Goal: Task Accomplishment & Management: Use online tool/utility

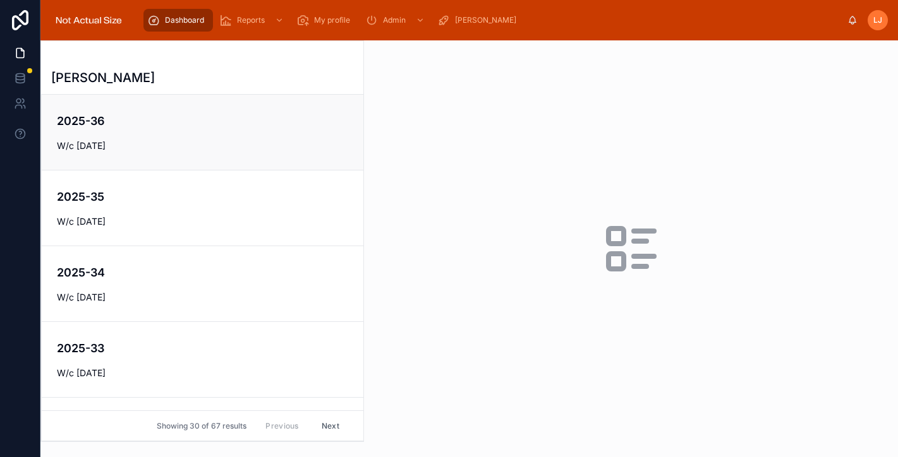
click at [158, 138] on div "2025-36 W/c [DATE]" at bounding box center [202, 132] width 291 height 40
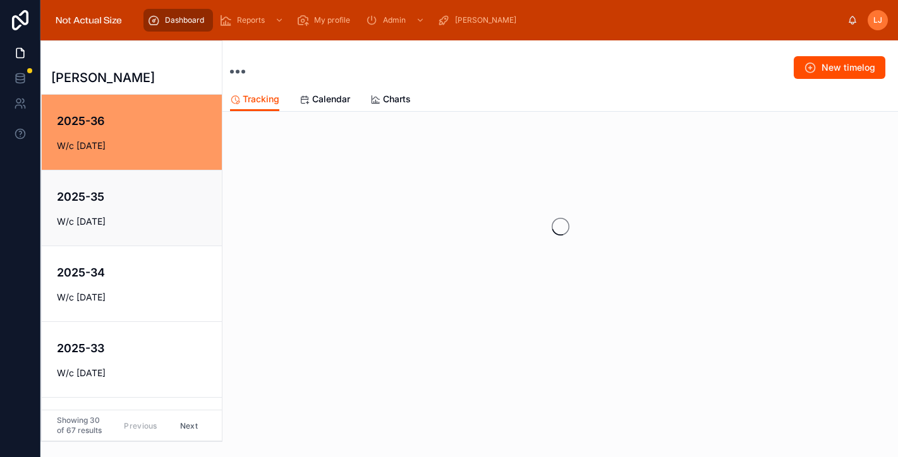
click at [154, 192] on h4 "2025-35" at bounding box center [140, 196] width 167 height 17
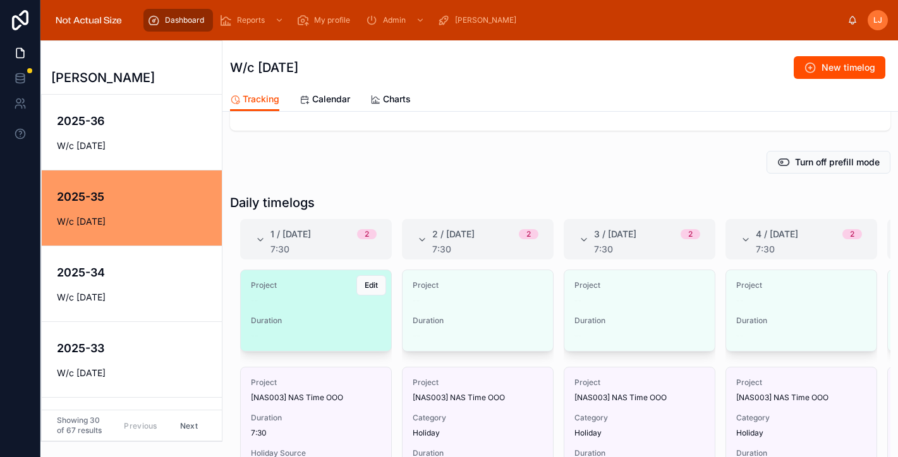
scroll to position [60, 0]
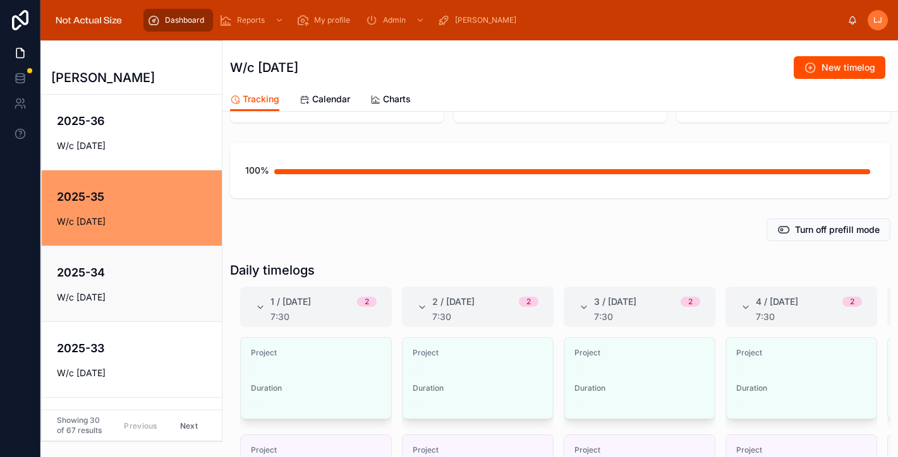
click at [118, 312] on link "2025-34 W/c [DATE]" at bounding box center [132, 284] width 180 height 76
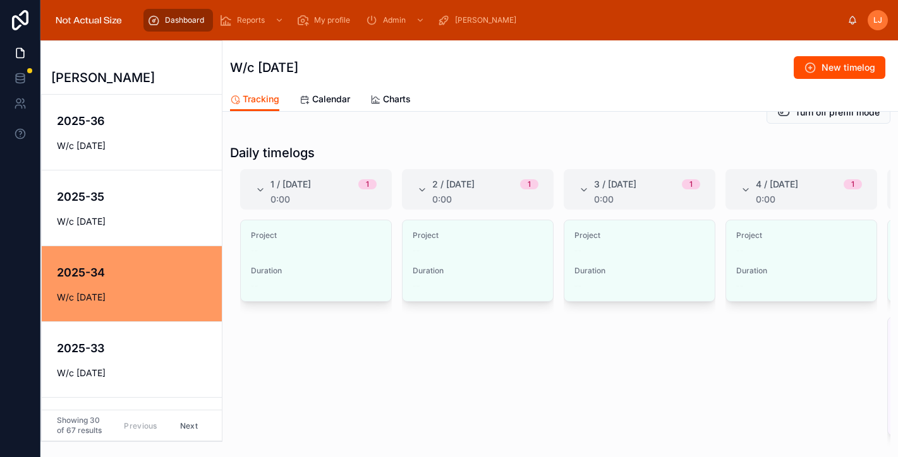
scroll to position [162, 0]
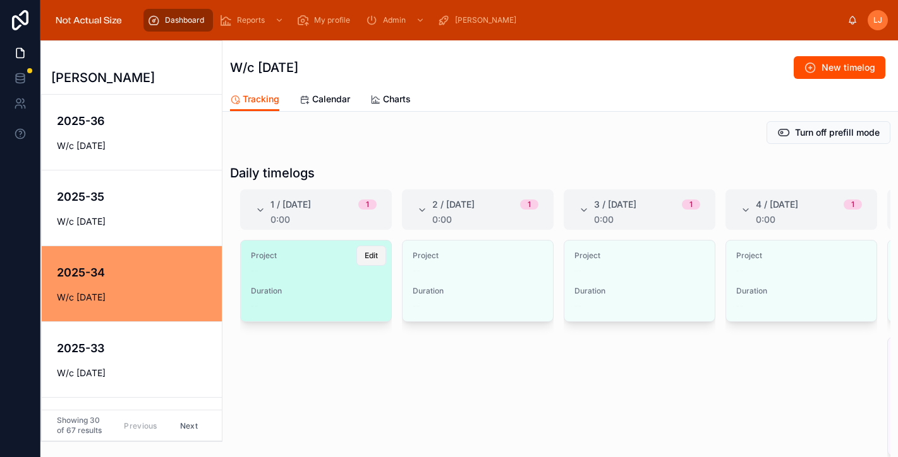
click at [373, 255] on span "Edit" at bounding box center [370, 256] width 13 height 10
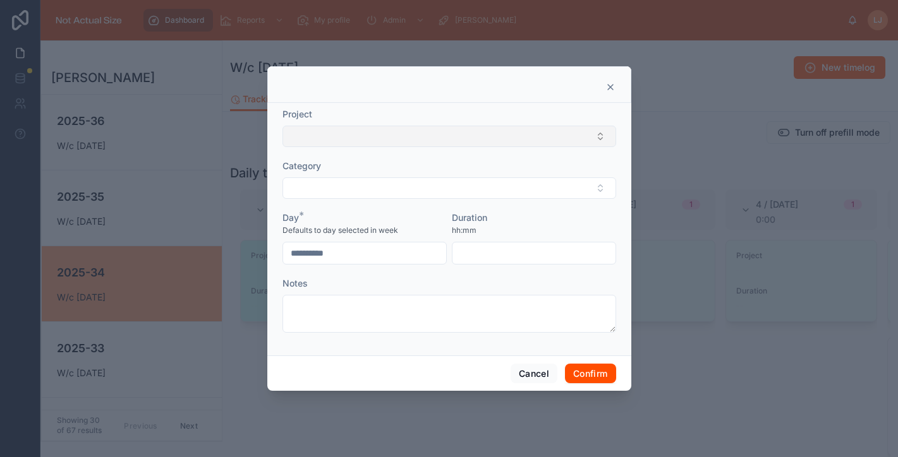
click at [364, 139] on button "Select Button" at bounding box center [449, 136] width 334 height 21
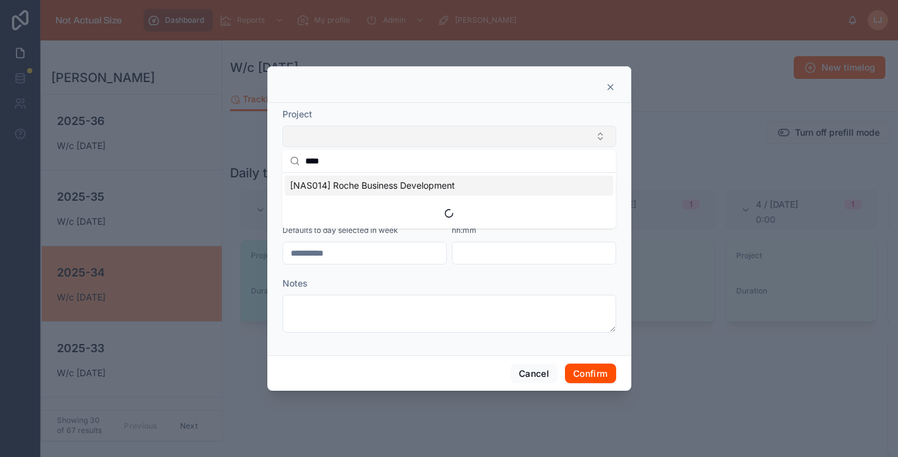
scroll to position [157, 0]
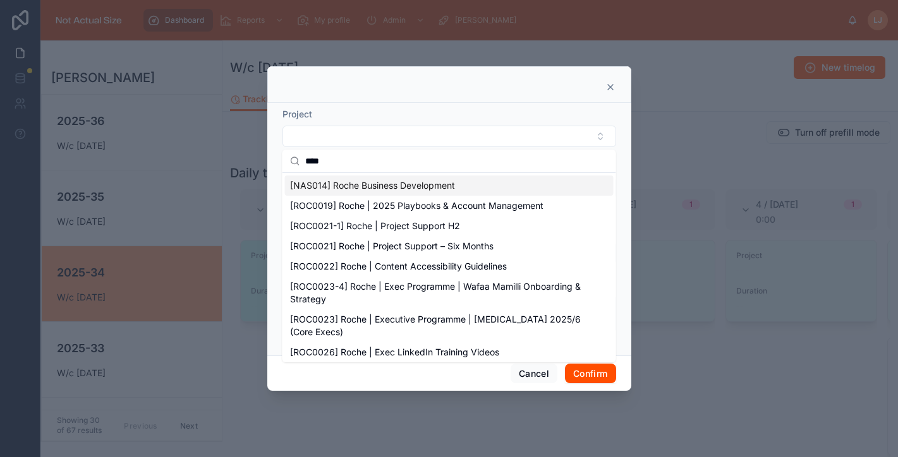
type input "****"
click at [380, 190] on span "[NAS014] Roche Business Development" at bounding box center [372, 185] width 165 height 13
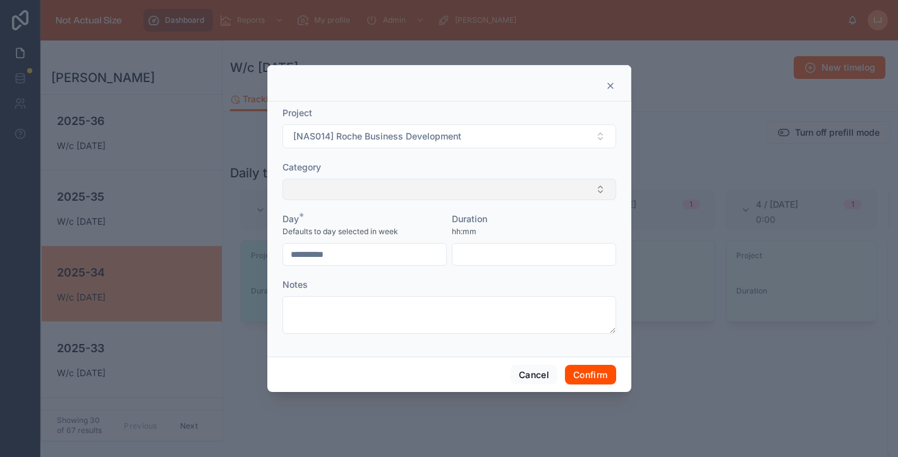
click at [377, 191] on button "Select Button" at bounding box center [449, 189] width 334 height 21
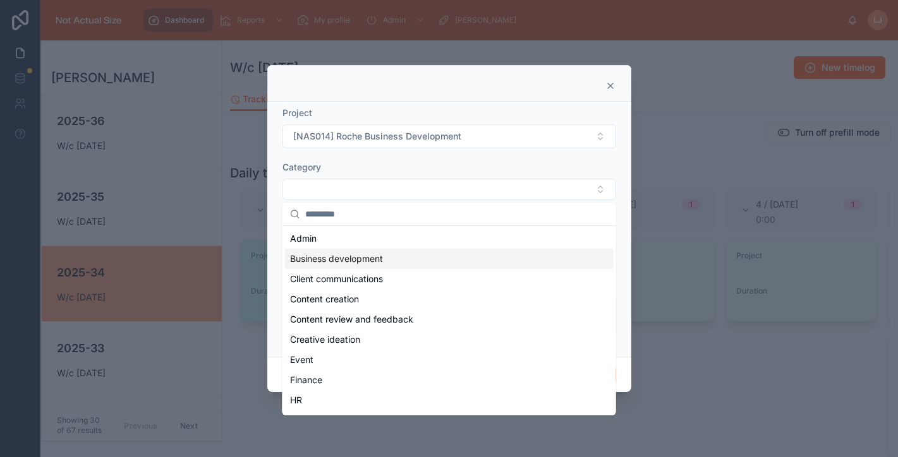
click at [363, 256] on span "Business development" at bounding box center [336, 259] width 93 height 13
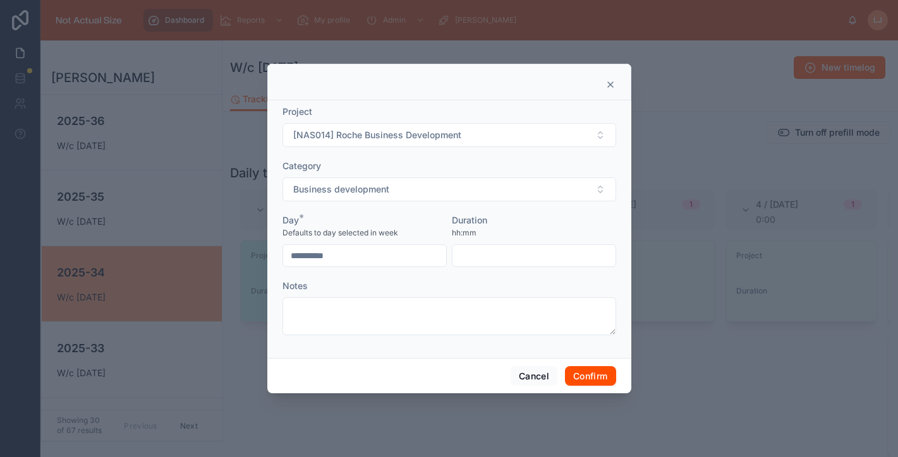
click at [512, 243] on div "Duration hh:mm" at bounding box center [534, 240] width 164 height 53
click at [506, 258] on input "text" at bounding box center [533, 256] width 163 height 18
type input "****"
click at [589, 378] on button "Confirm" at bounding box center [590, 376] width 51 height 20
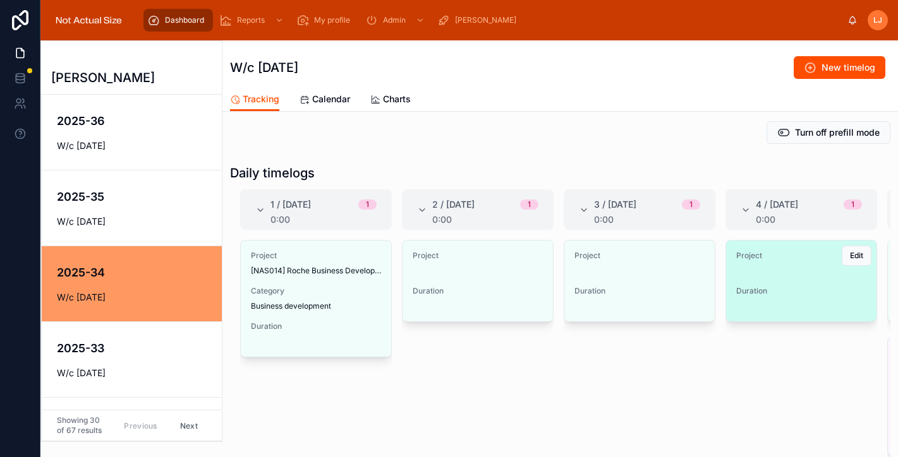
scroll to position [0, 159]
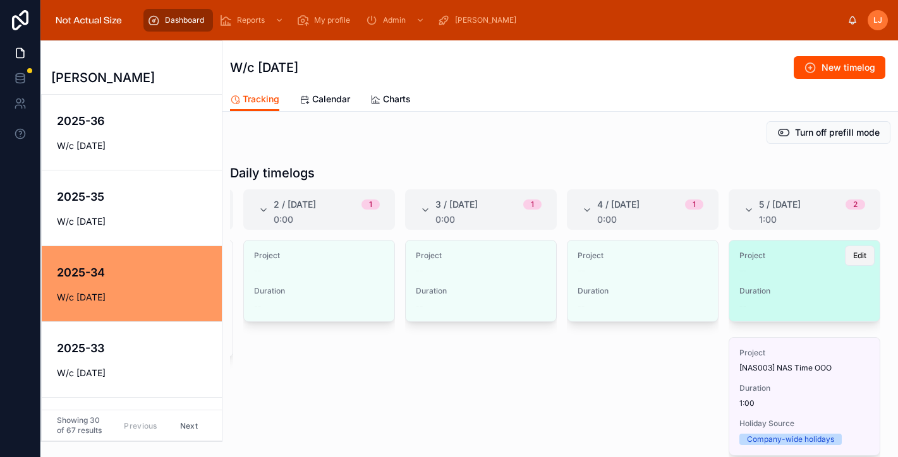
click at [854, 260] on span "Edit" at bounding box center [859, 256] width 13 height 10
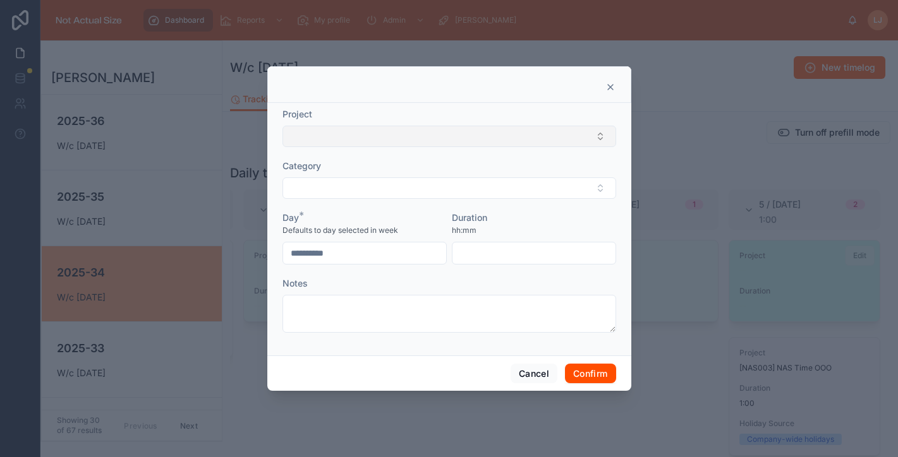
click at [458, 140] on button "Select Button" at bounding box center [449, 136] width 334 height 21
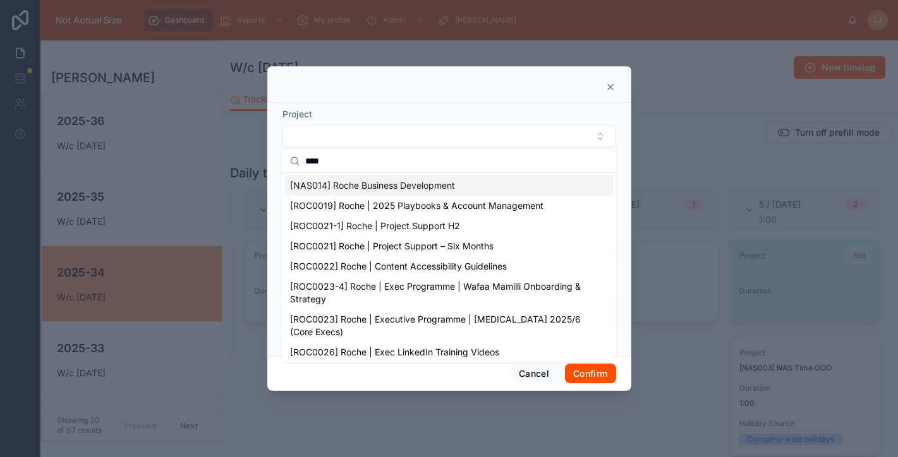
type input "****"
click at [454, 187] on span "[NAS014] Roche Business Development" at bounding box center [372, 185] width 165 height 13
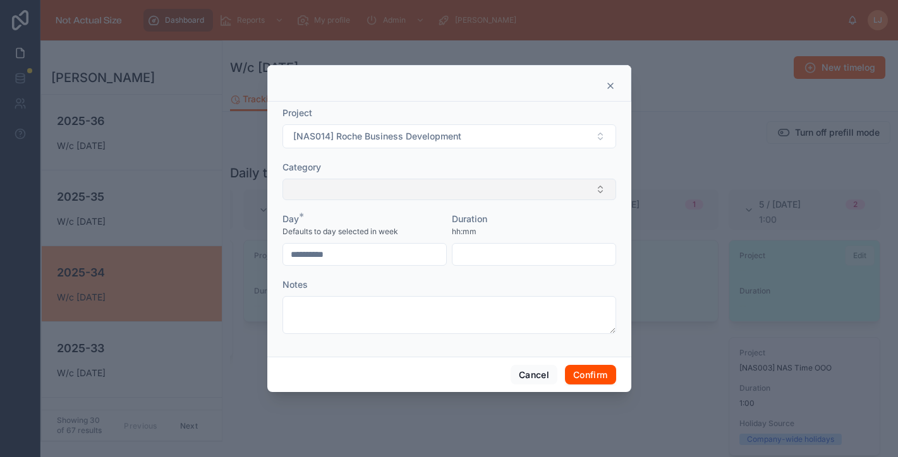
click at [386, 189] on button "Select Button" at bounding box center [449, 189] width 334 height 21
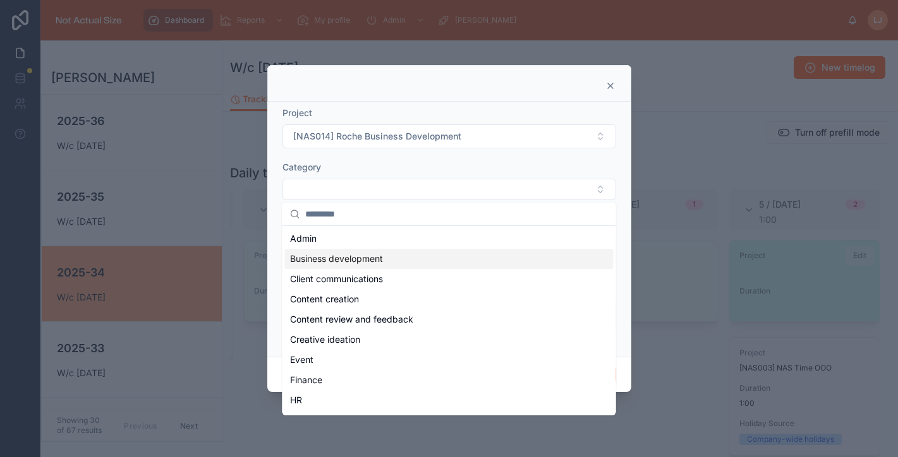
click at [367, 261] on span "Business development" at bounding box center [336, 259] width 93 height 13
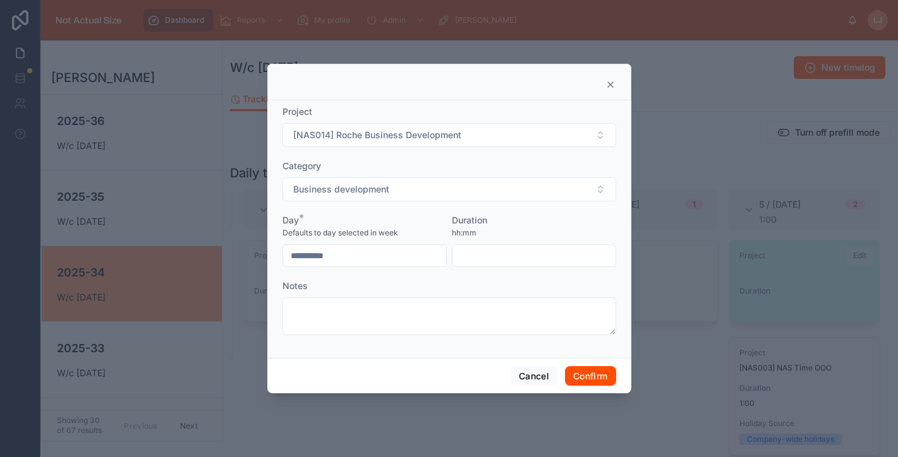
click at [502, 252] on input "text" at bounding box center [533, 256] width 163 height 18
type input "****"
click at [594, 372] on button "Confirm" at bounding box center [590, 376] width 51 height 20
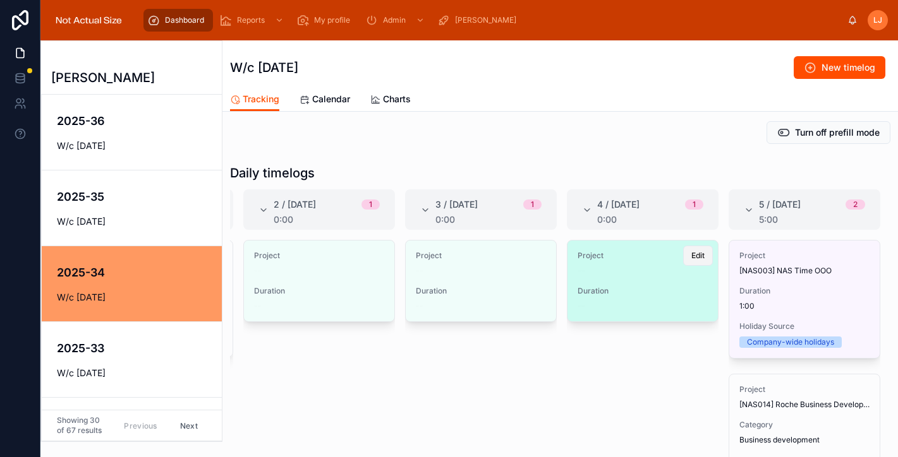
click at [689, 262] on button "Edit" at bounding box center [698, 256] width 30 height 20
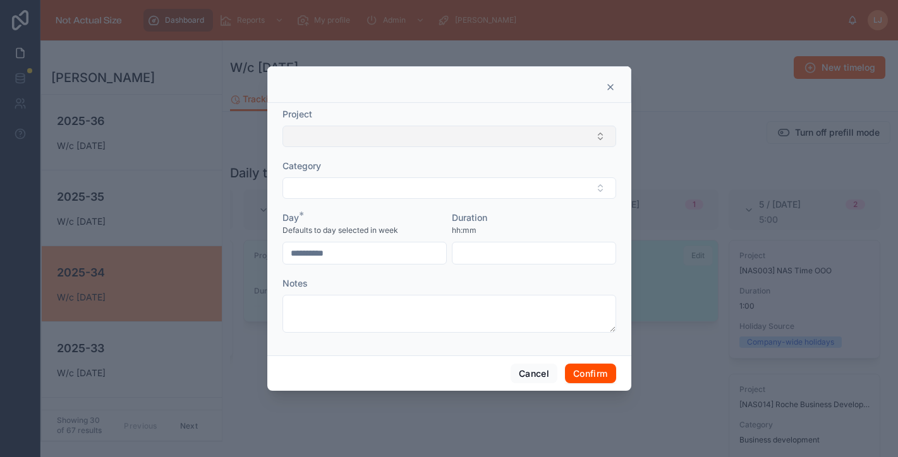
click at [414, 142] on button "Select Button" at bounding box center [449, 136] width 334 height 21
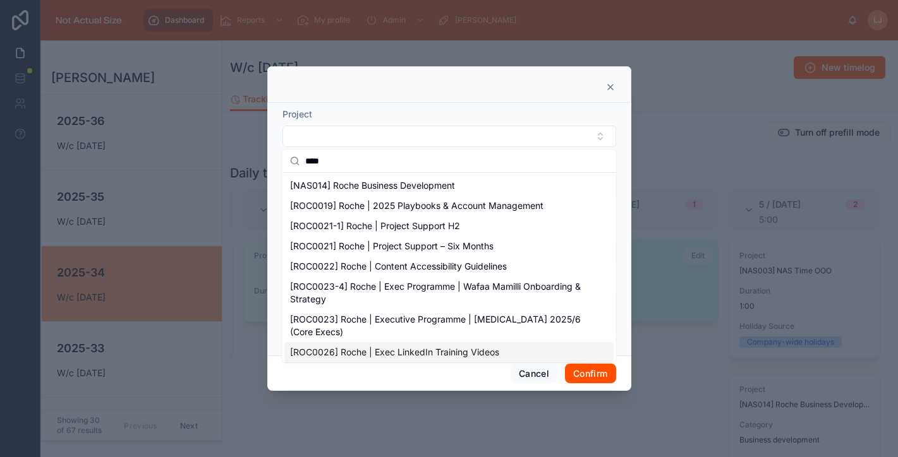
type input "****"
click at [407, 348] on span "[ROC0026] Roche | Exec LinkedIn Training Videos" at bounding box center [394, 352] width 209 height 13
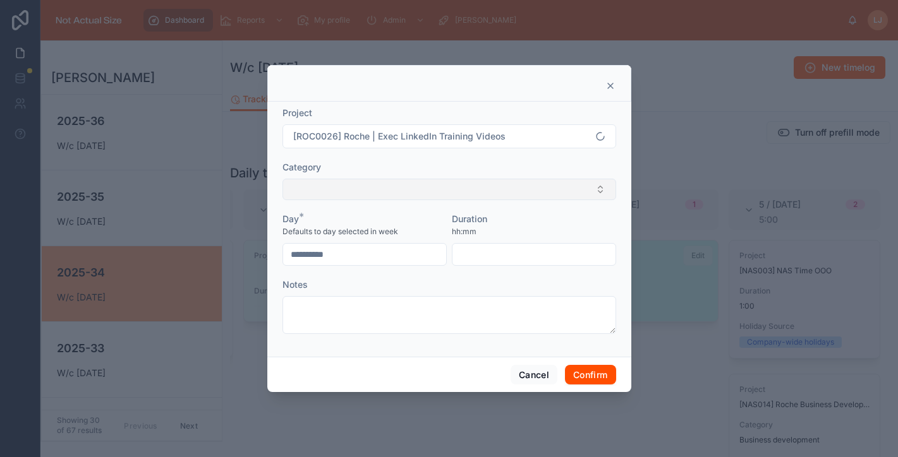
click at [349, 188] on button "Select Button" at bounding box center [449, 189] width 334 height 21
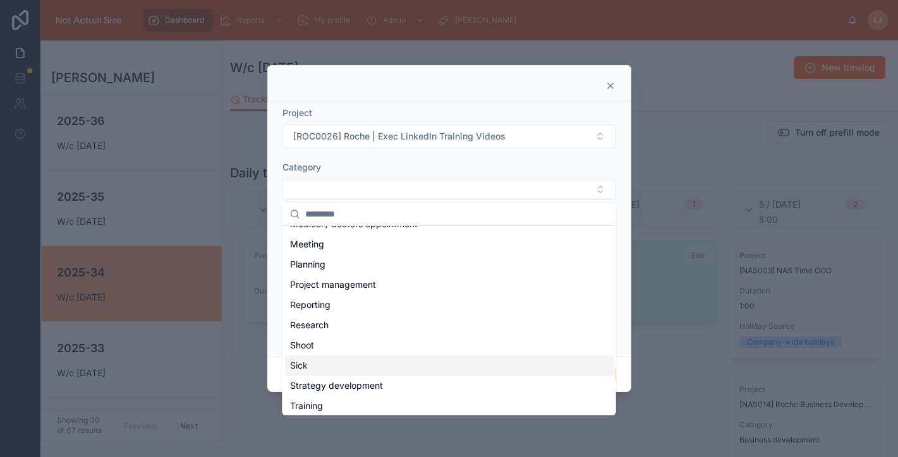
scroll to position [224, 0]
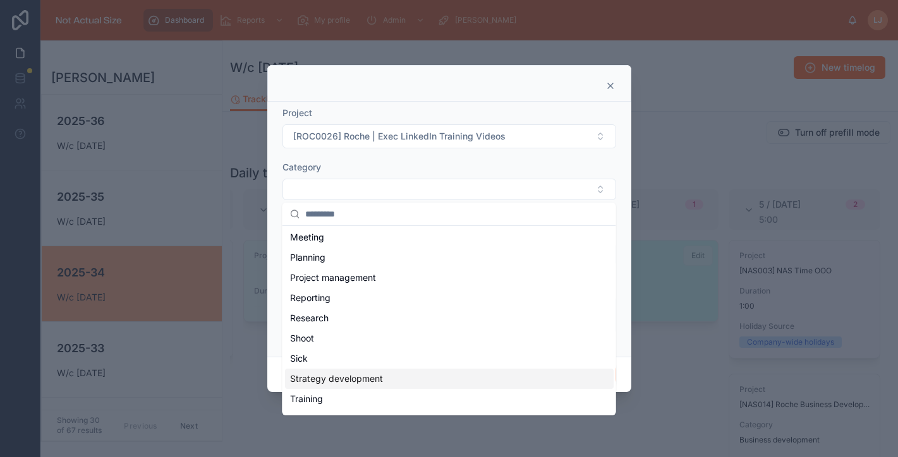
click at [344, 384] on span "Strategy development" at bounding box center [336, 379] width 93 height 13
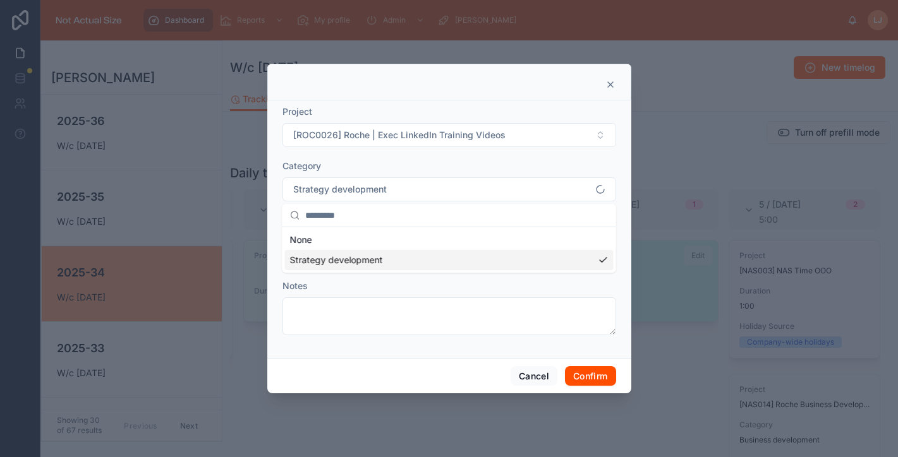
scroll to position [0, 0]
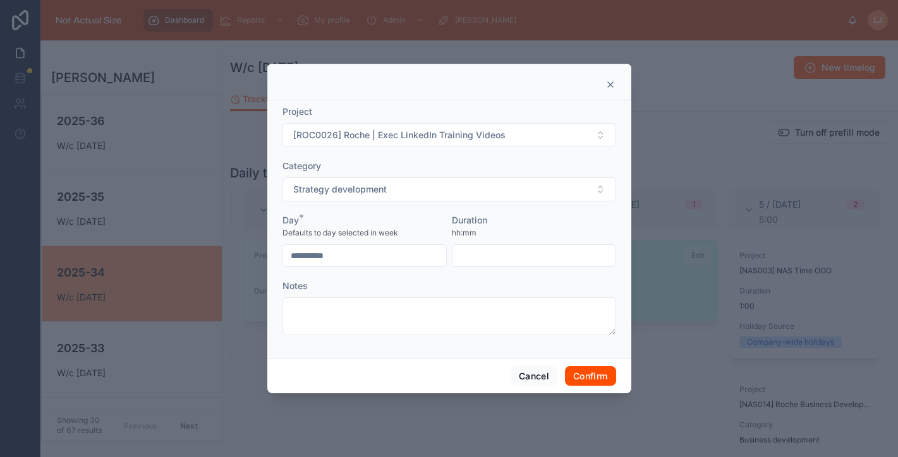
click at [491, 264] on input "text" at bounding box center [533, 256] width 163 height 18
type input "*"
type input "****"
click at [585, 384] on button "Confirm" at bounding box center [590, 376] width 51 height 20
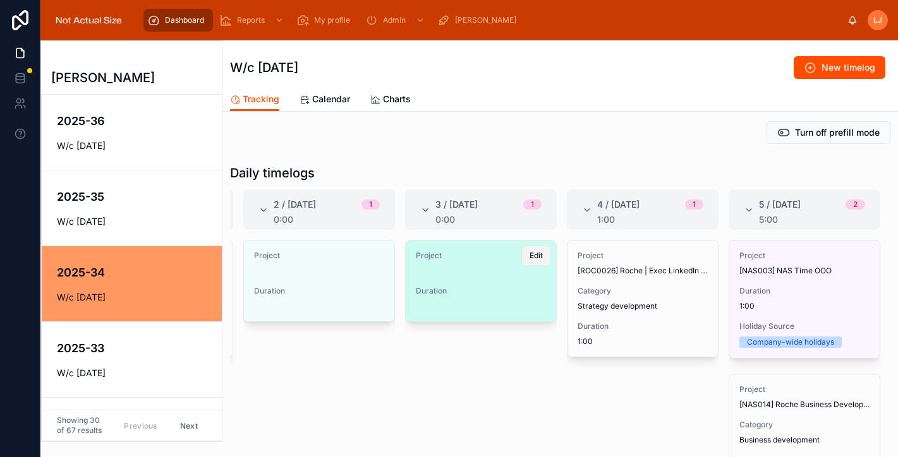
click at [534, 255] on span "Edit" at bounding box center [535, 256] width 13 height 10
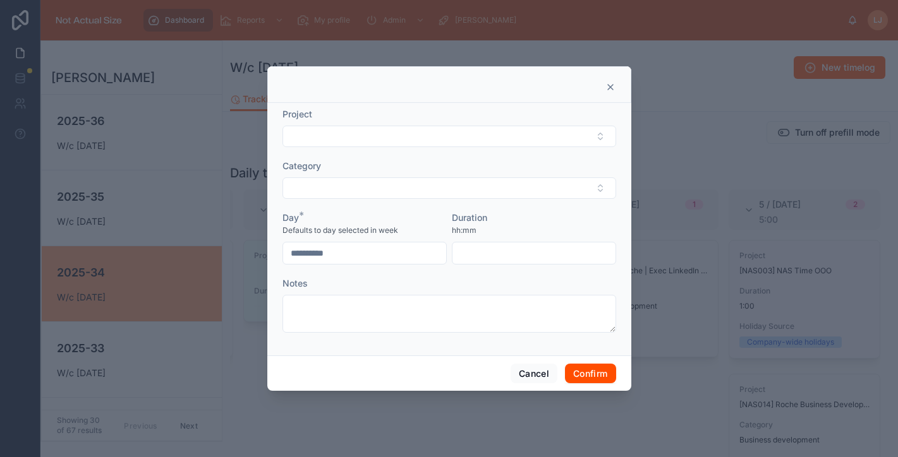
click at [361, 148] on form "**********" at bounding box center [449, 227] width 334 height 238
click at [354, 136] on button "Select Button" at bounding box center [449, 136] width 334 height 21
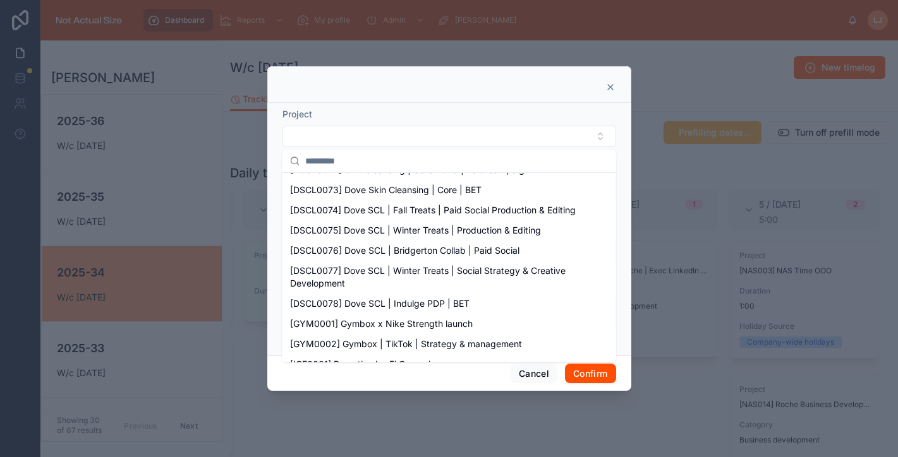
scroll to position [895, 0]
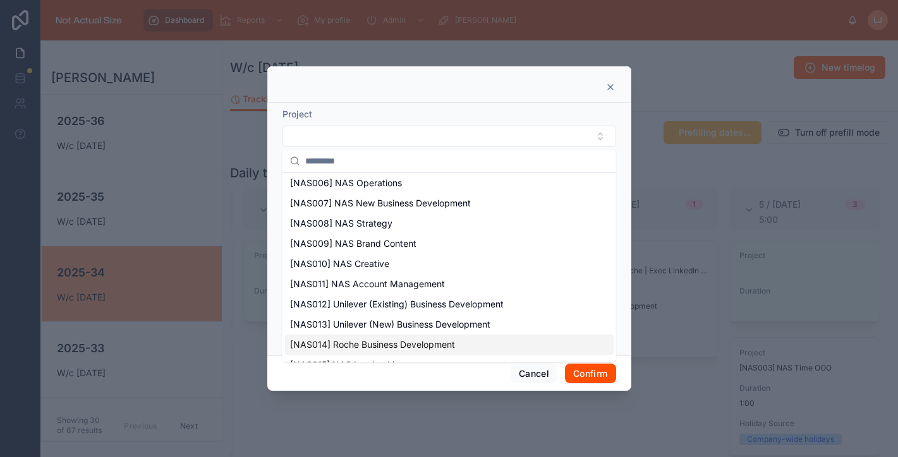
click at [454, 339] on span "[NAS014] Roche Business Development" at bounding box center [372, 345] width 165 height 13
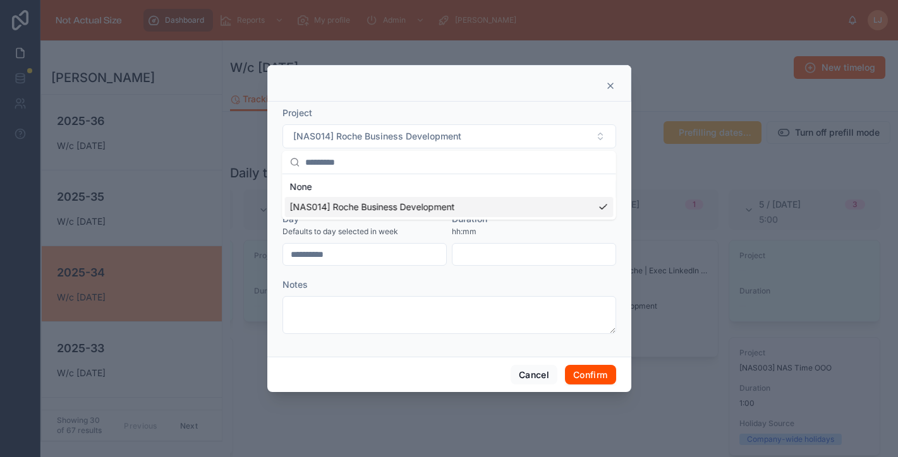
scroll to position [0, 0]
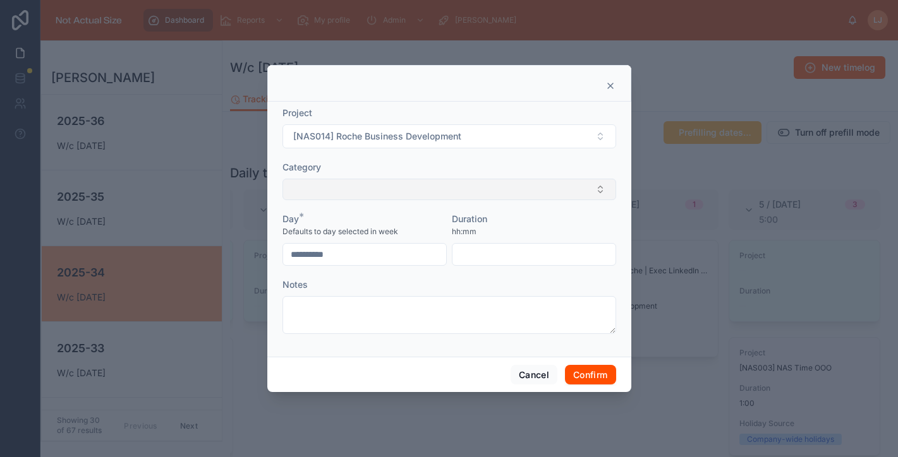
click at [407, 180] on button "Select Button" at bounding box center [449, 189] width 334 height 21
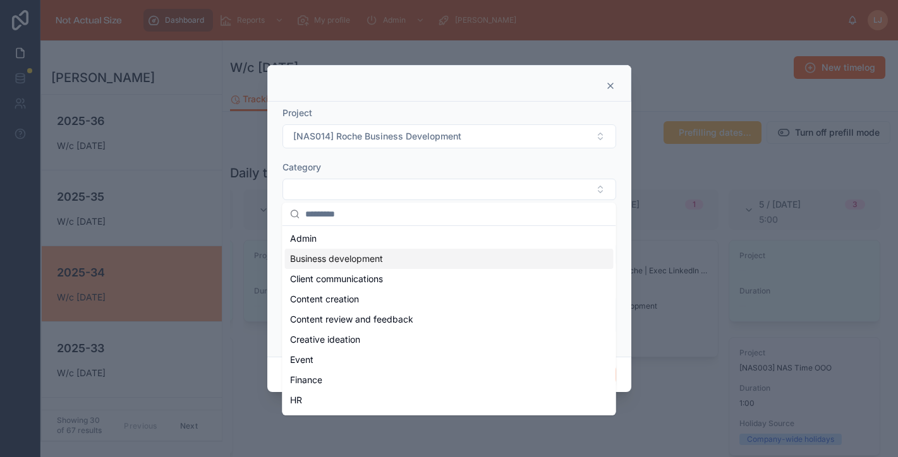
click at [359, 258] on span "Business development" at bounding box center [336, 259] width 93 height 13
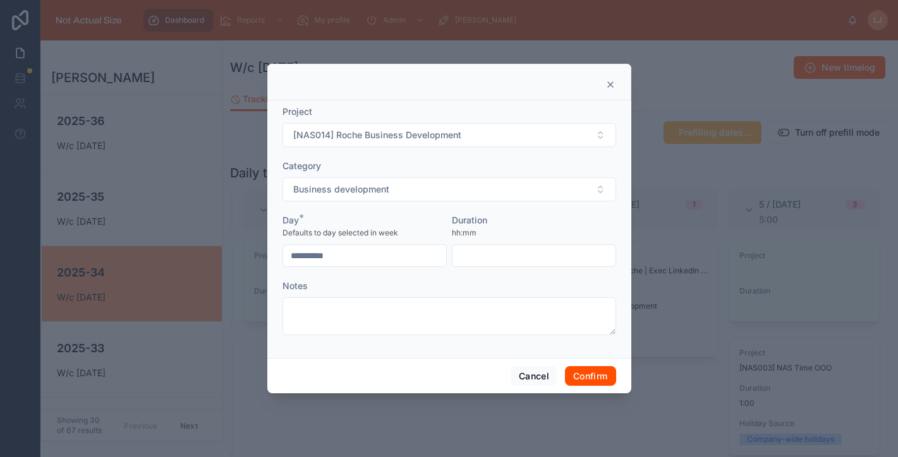
click at [476, 266] on div at bounding box center [534, 255] width 164 height 23
click at [474, 255] on input "text" at bounding box center [533, 256] width 163 height 18
type input "****"
click at [579, 372] on button "Confirm" at bounding box center [590, 376] width 51 height 20
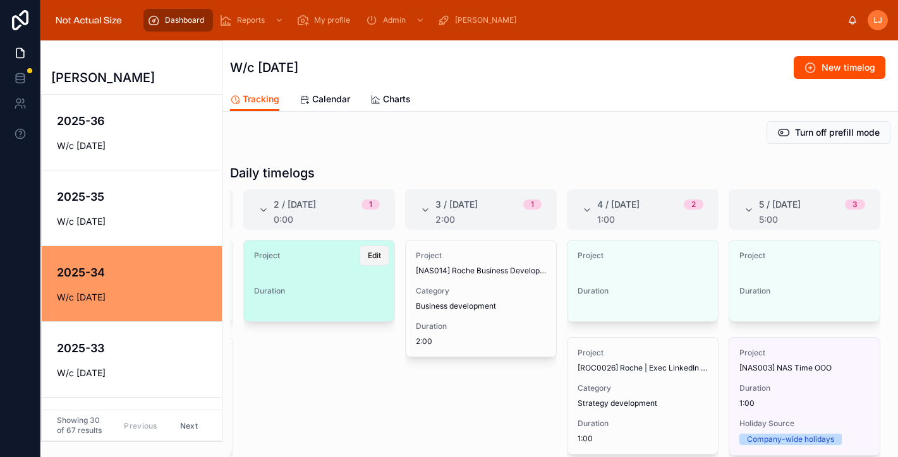
click at [383, 260] on button "Edit" at bounding box center [374, 256] width 30 height 20
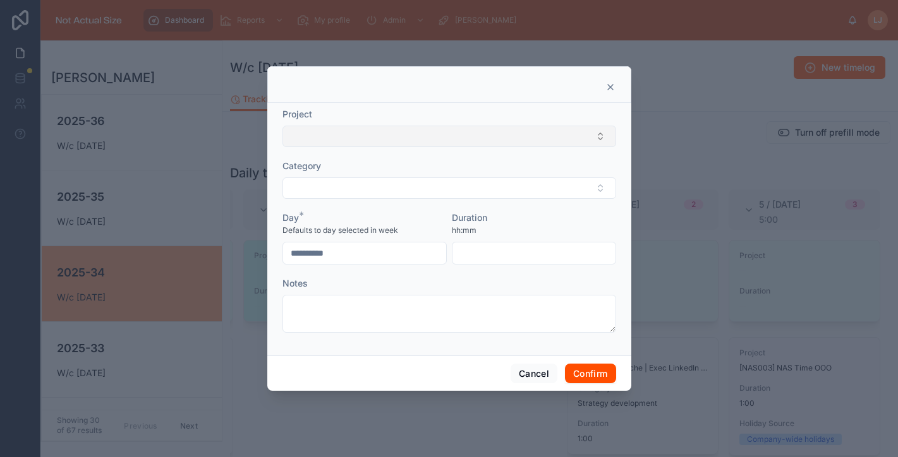
click at [402, 140] on button "Select Button" at bounding box center [449, 136] width 334 height 21
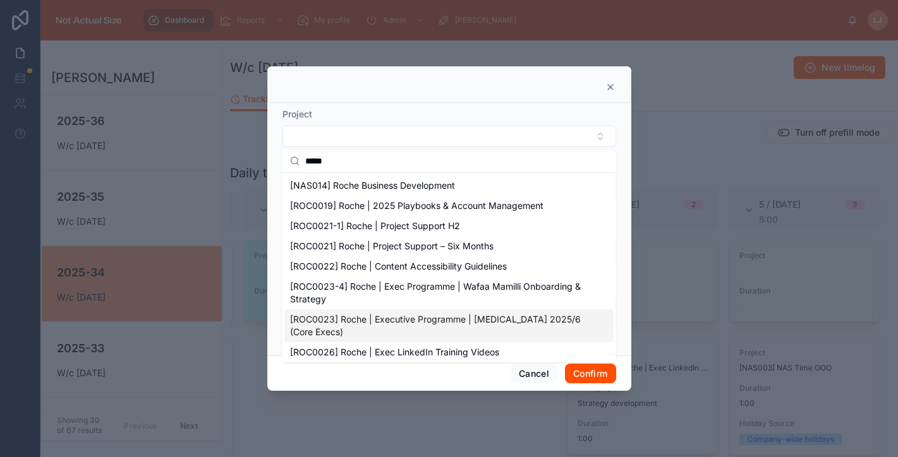
scroll to position [3, 0]
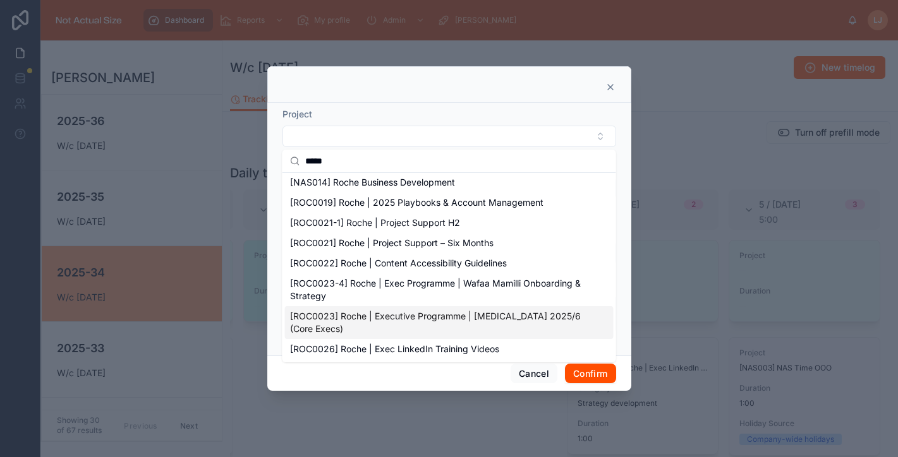
type input "*****"
click at [401, 319] on span "[ROC0023] Roche | Executive Programme | [MEDICAL_DATA] 2025/6 (Core Execs)" at bounding box center [441, 322] width 303 height 25
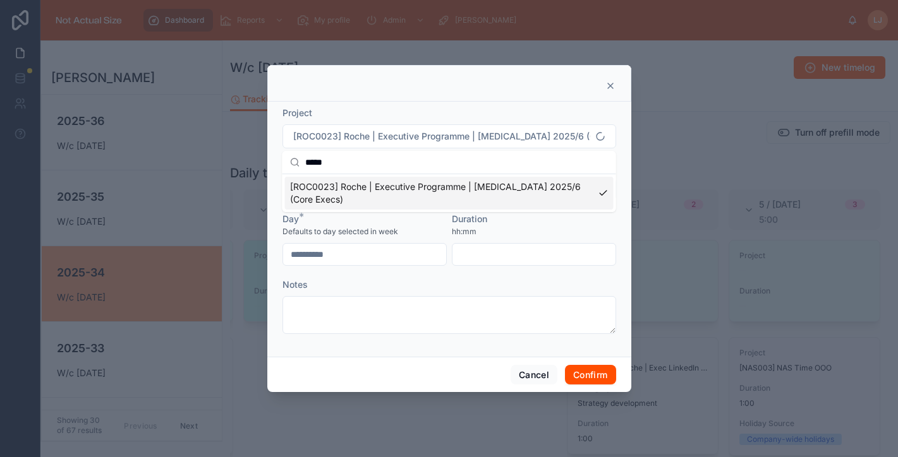
scroll to position [0, 0]
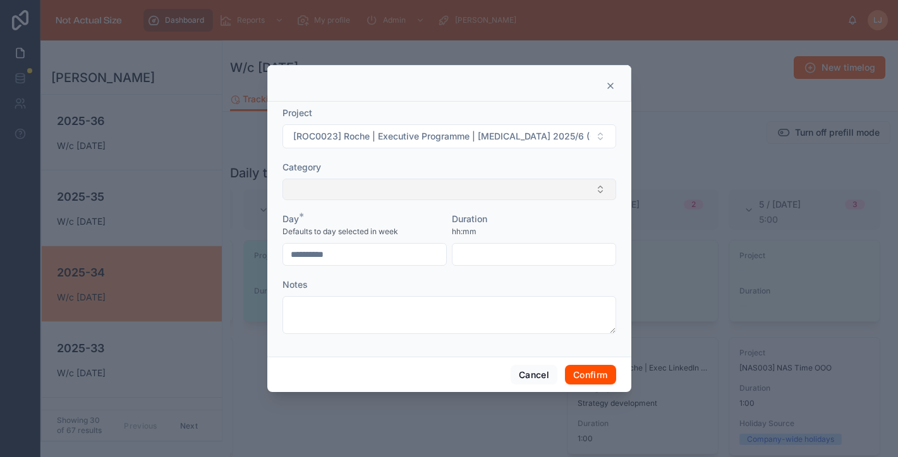
click at [375, 195] on button "Select Button" at bounding box center [449, 189] width 334 height 21
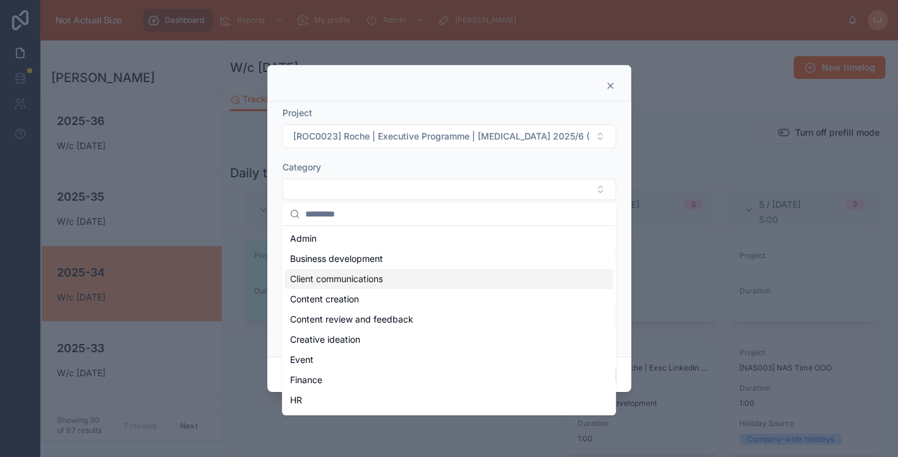
click at [362, 279] on span "Client communications" at bounding box center [336, 279] width 93 height 13
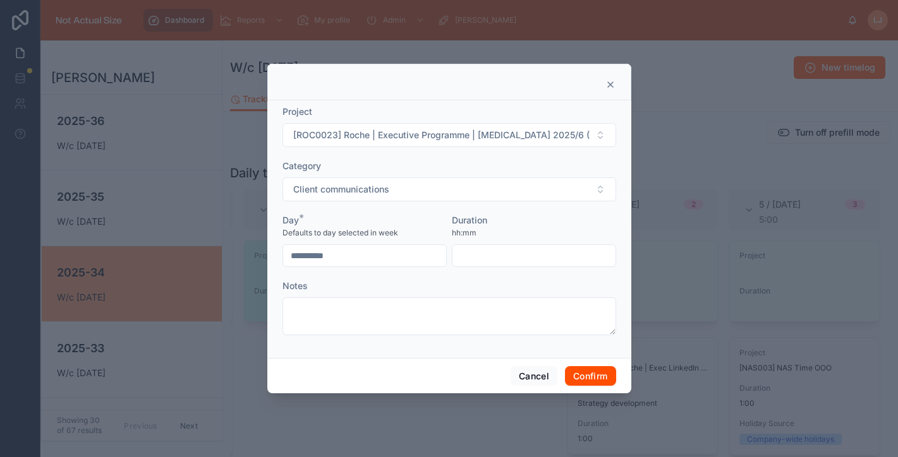
click at [536, 250] on input "text" at bounding box center [533, 256] width 163 height 18
type input "****"
click at [600, 378] on button "Confirm" at bounding box center [590, 376] width 51 height 20
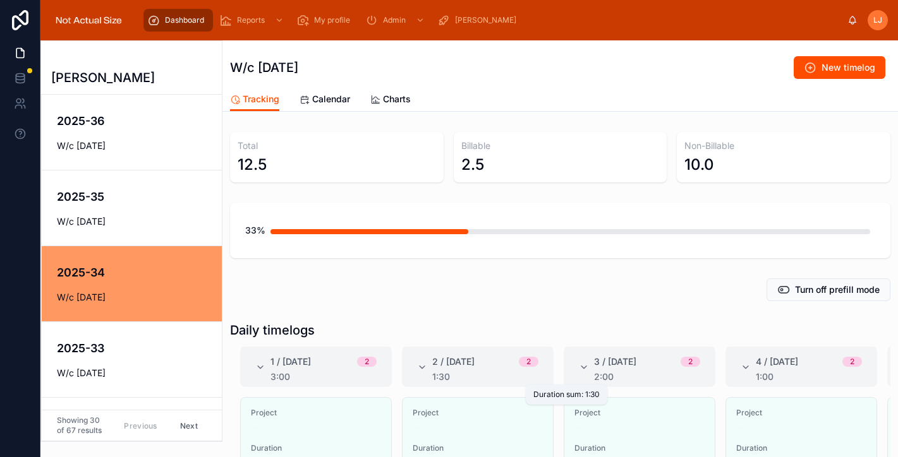
scroll to position [151, 0]
